Goal: Navigation & Orientation: Find specific page/section

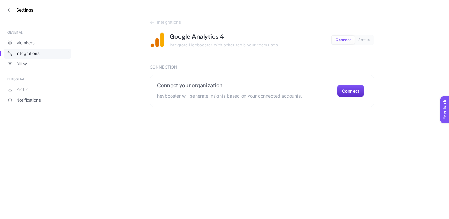
click at [10, 14] on section "Settings" at bounding box center [37, 10] width 60 height 20
click at [20, 9] on h3 "Settings" at bounding box center [24, 9] width 17 height 5
click at [8, 10] on icon at bounding box center [9, 9] width 5 height 5
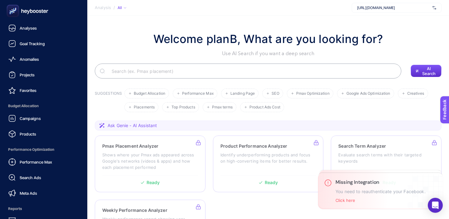
click at [44, 12] on icon at bounding box center [27, 11] width 45 height 12
click at [30, 31] on div "Analyses" at bounding box center [22, 27] width 28 height 7
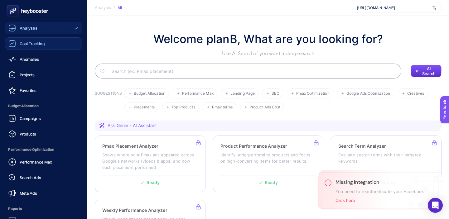
click at [41, 45] on span "Goal Tracking" at bounding box center [32, 43] width 25 height 5
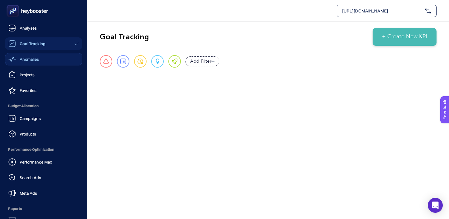
click at [31, 57] on span "Anomalies" at bounding box center [29, 59] width 19 height 5
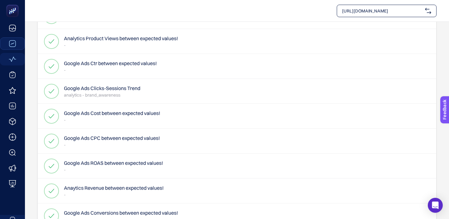
scroll to position [69, 0]
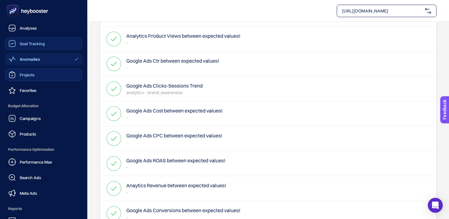
click at [33, 74] on span "Projects" at bounding box center [27, 74] width 15 height 5
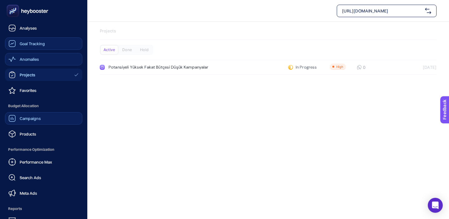
click at [37, 118] on span "Campaigns" at bounding box center [30, 118] width 21 height 5
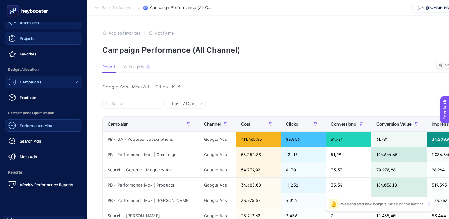
scroll to position [39, 0]
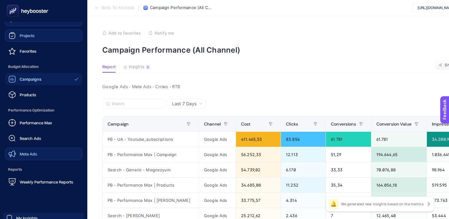
click at [30, 158] on link "Meta Ads" at bounding box center [43, 154] width 77 height 12
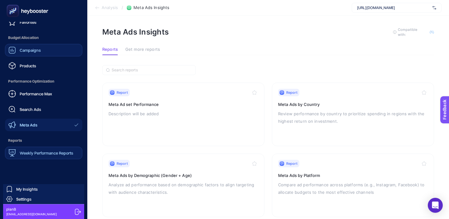
scroll to position [4, 0]
click at [27, 198] on span "Settings" at bounding box center [23, 199] width 15 height 5
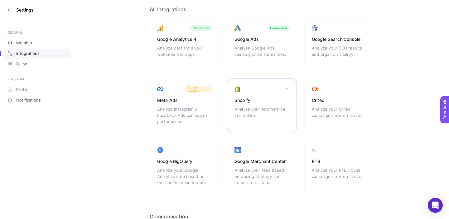
scroll to position [49, 0]
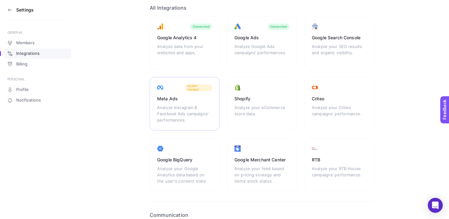
click at [183, 104] on div "Meta Ads Analyze Instagram & Facebook Ads campaigns’ performances. Action needed" at bounding box center [185, 104] width 70 height 54
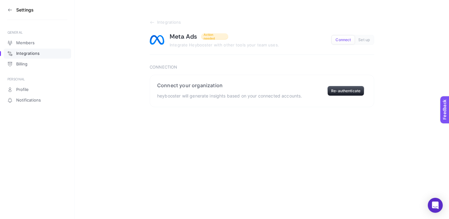
click at [10, 9] on icon at bounding box center [9, 9] width 5 height 5
